Goal: Task Accomplishment & Management: Manage account settings

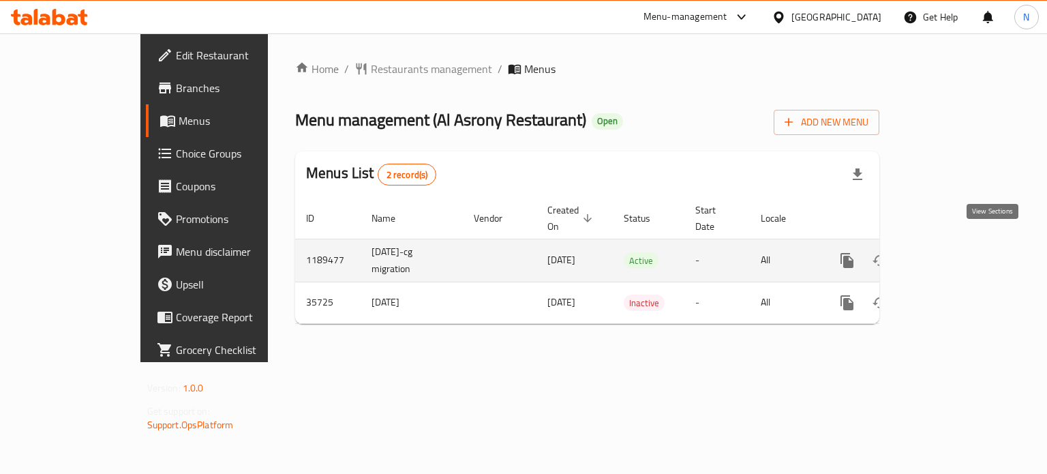
click at [954, 252] on icon "enhanced table" at bounding box center [945, 260] width 16 height 16
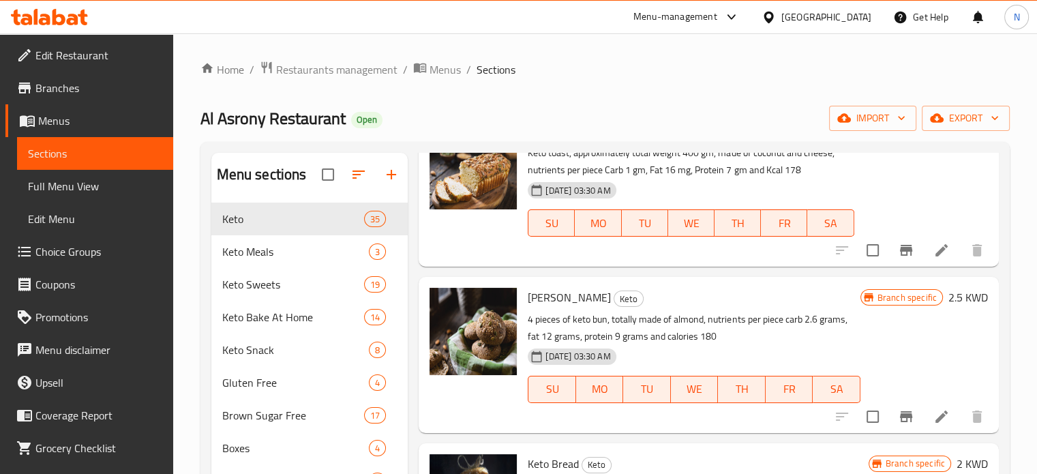
click at [702, 95] on div "Home / Restaurants management / Menus / Sections Al Asrony Restaurant Open impo…" at bounding box center [604, 418] width 809 height 714
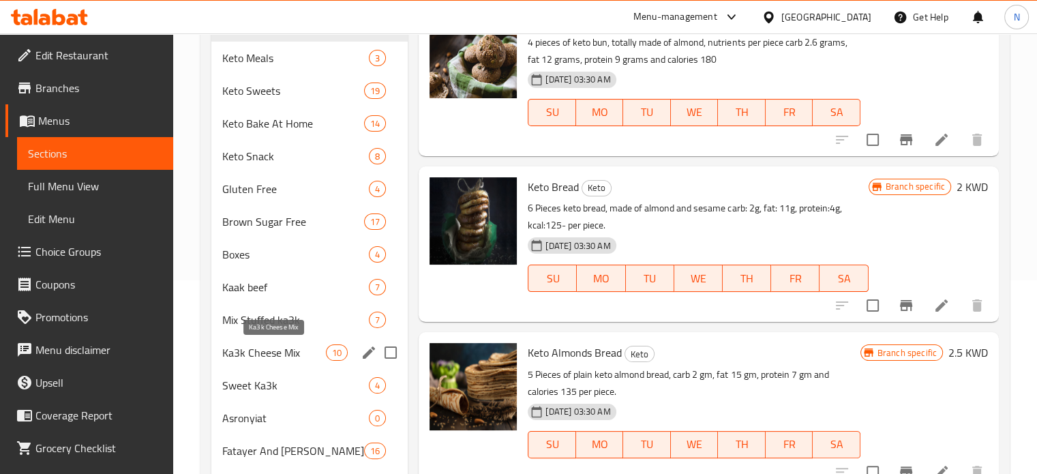
scroll to position [196, 0]
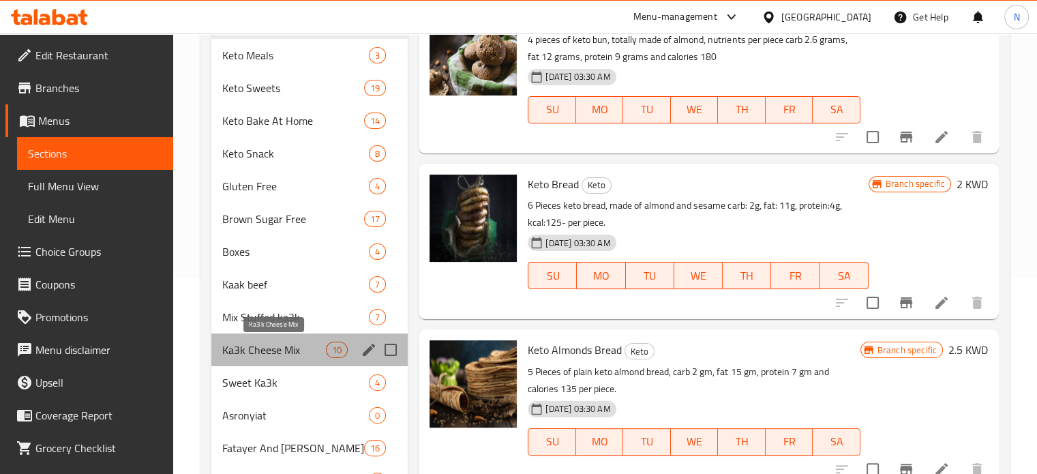
click at [296, 354] on span "Ka3k Cheese Mix" at bounding box center [274, 350] width 104 height 16
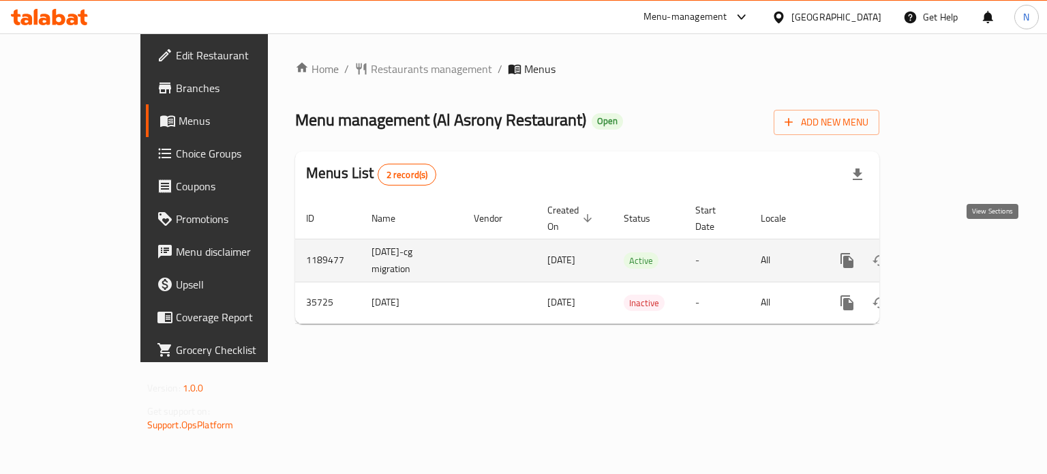
click at [962, 250] on link "enhanced table" at bounding box center [945, 260] width 33 height 33
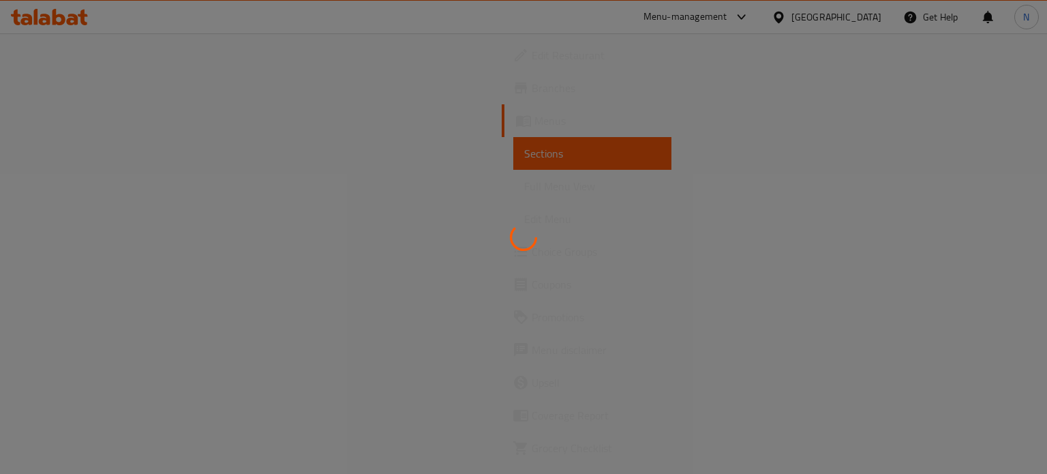
click at [1004, 250] on div at bounding box center [523, 237] width 1047 height 474
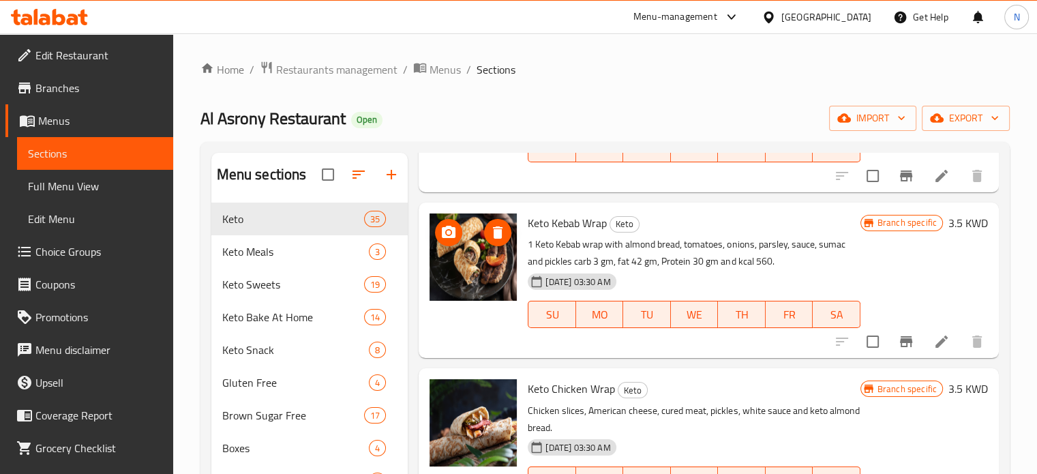
scroll to position [1289, 0]
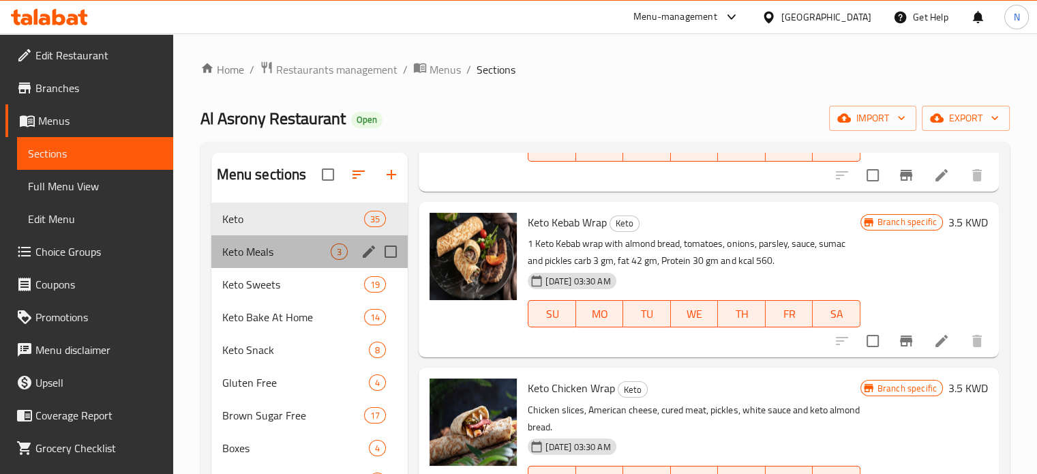
click at [290, 240] on div "Keto Meals 3" at bounding box center [309, 251] width 197 height 33
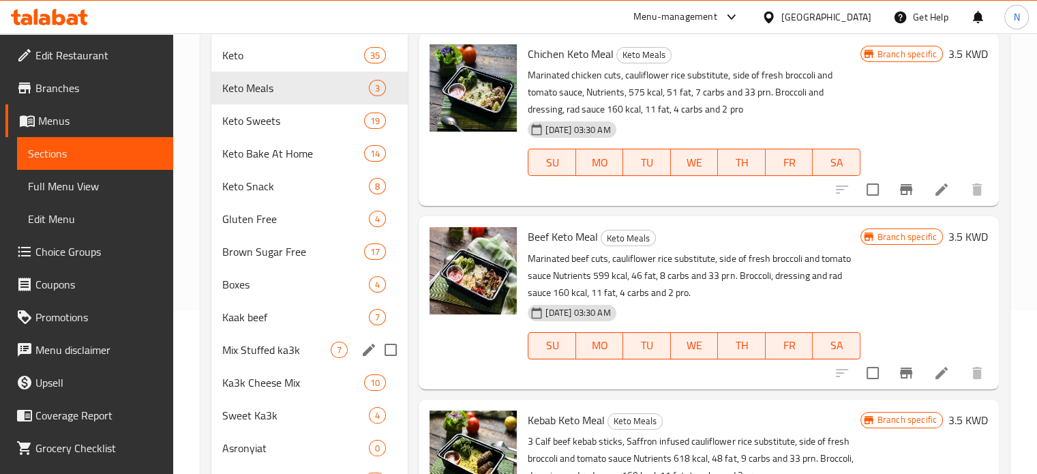
scroll to position [145, 0]
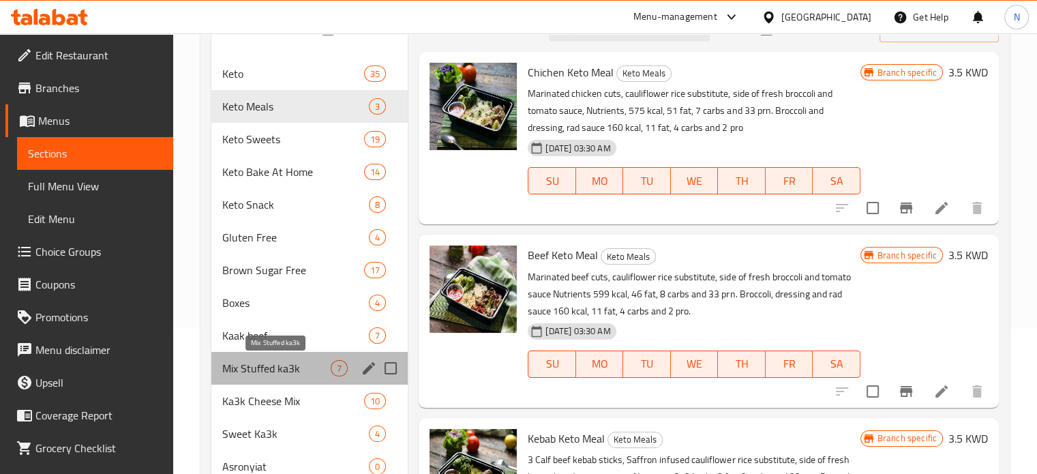
click at [290, 360] on span "Mix Stuffed ka3k" at bounding box center [276, 368] width 109 height 16
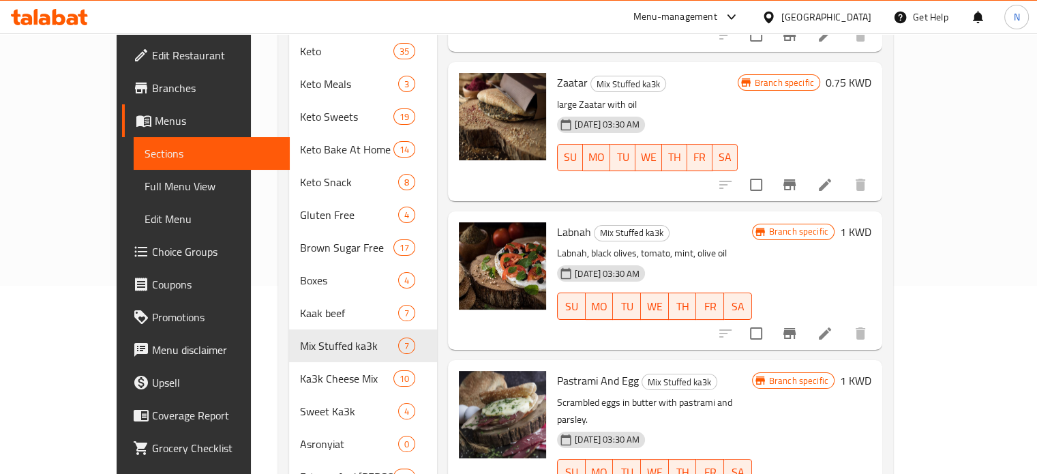
scroll to position [328, 0]
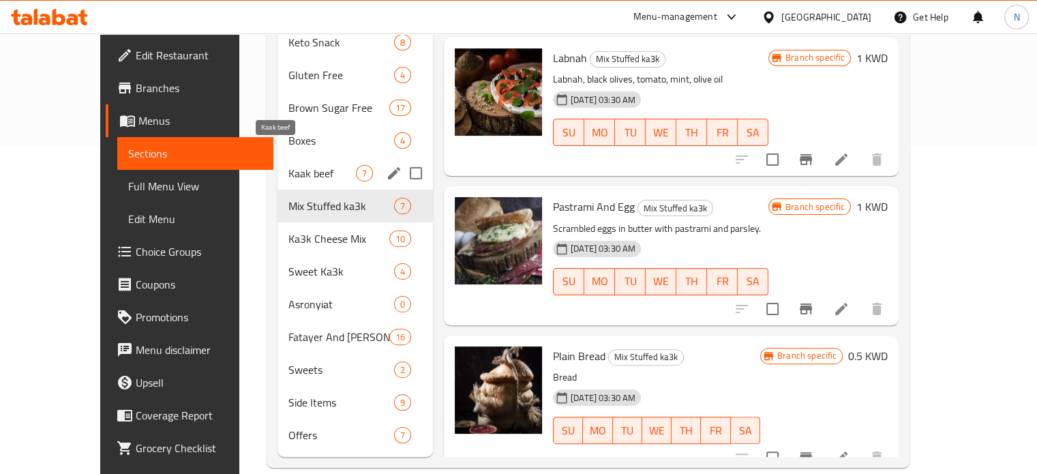
click at [288, 165] on span "Kaak beef" at bounding box center [321, 173] width 67 height 16
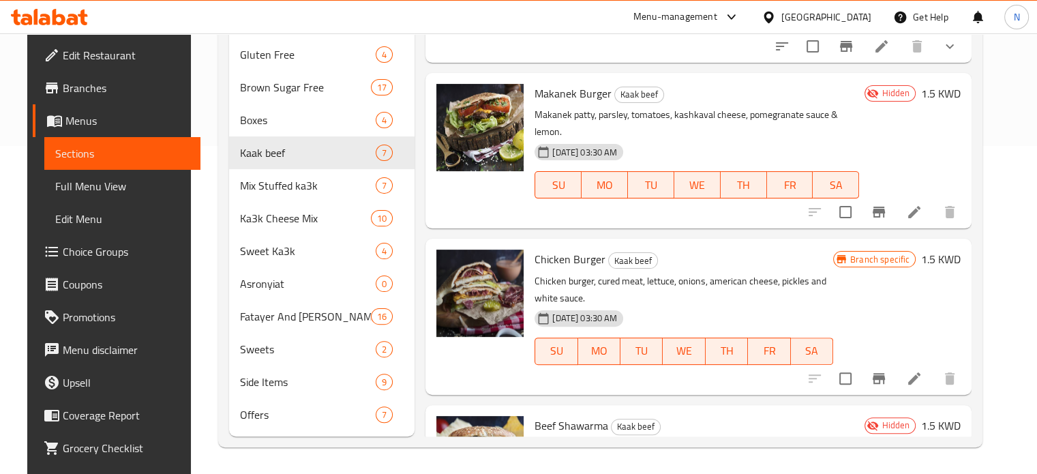
scroll to position [461, 0]
click at [537, 248] on span "Chicken Burger" at bounding box center [569, 258] width 71 height 20
